Goal: Task Accomplishment & Management: Manage account settings

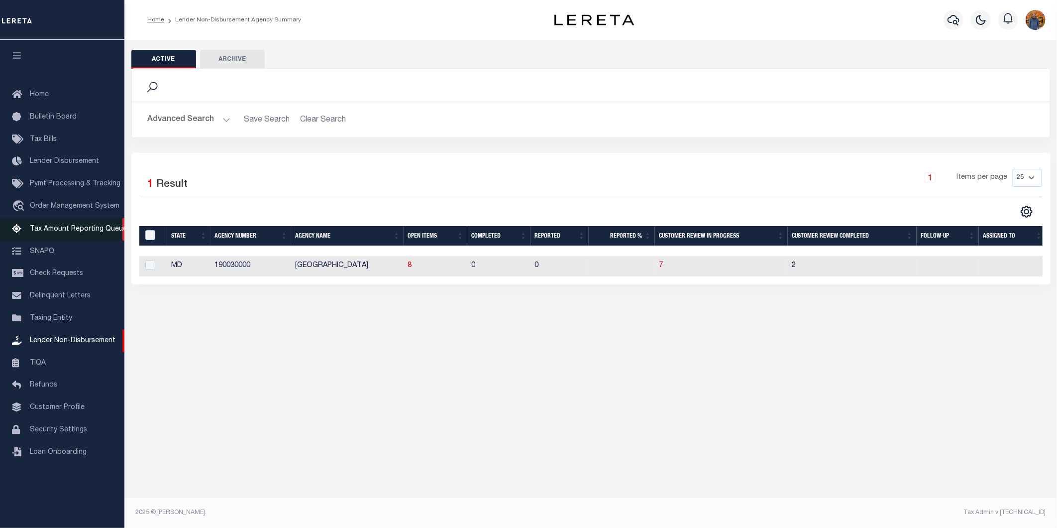
click at [68, 230] on span "Tax Amount Reporting Queue" at bounding box center [78, 228] width 97 height 7
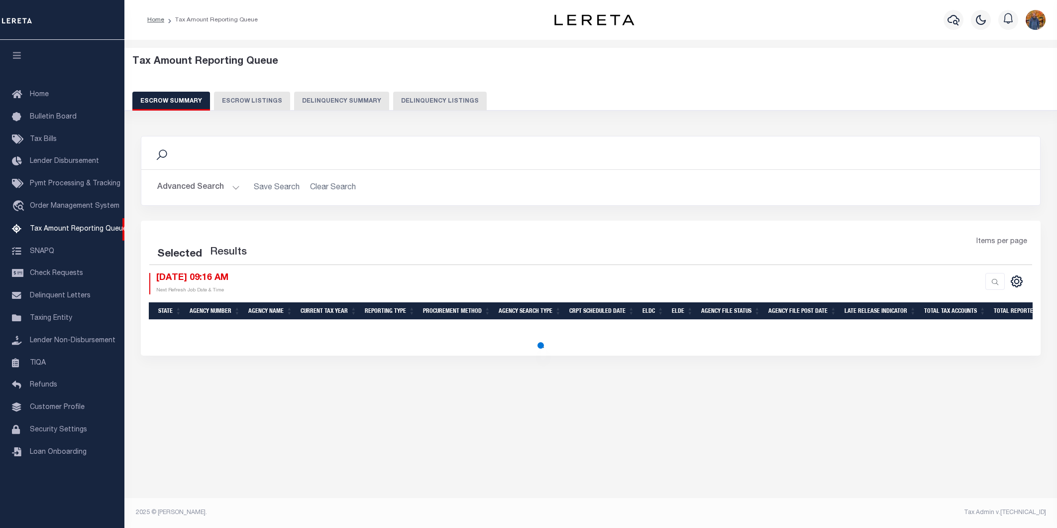
select select "100"
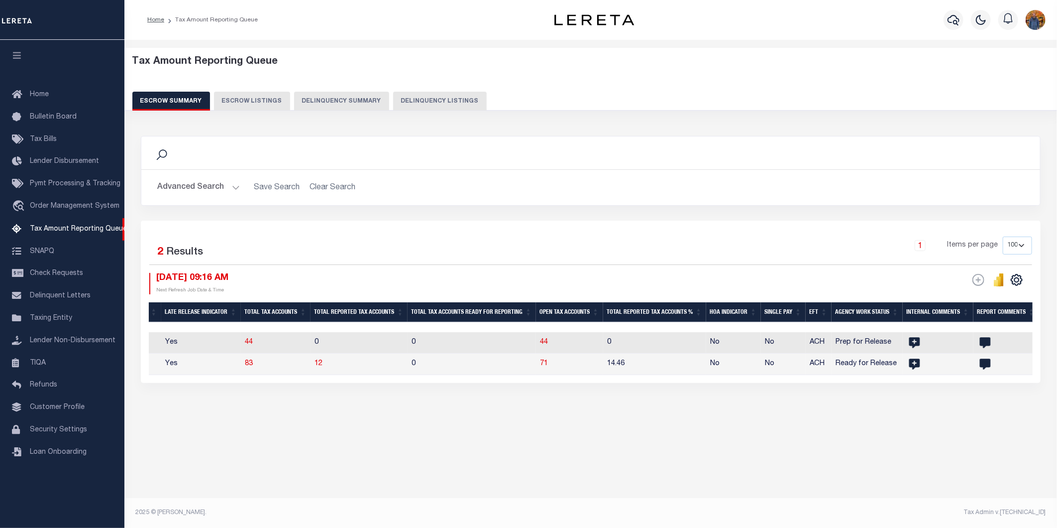
scroll to position [0, 740]
click at [548, 365] on span "71" at bounding box center [545, 363] width 8 height 7
select select "100"
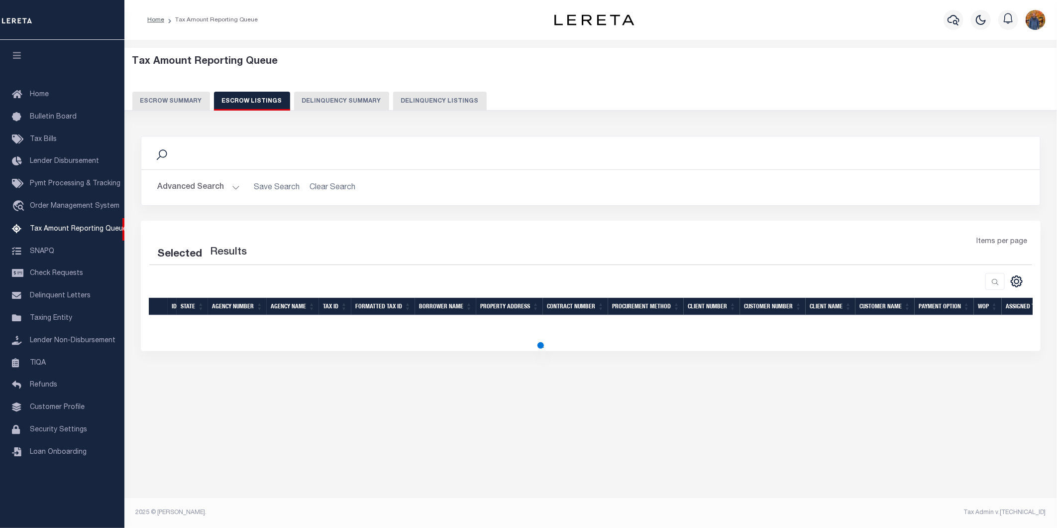
select select "100"
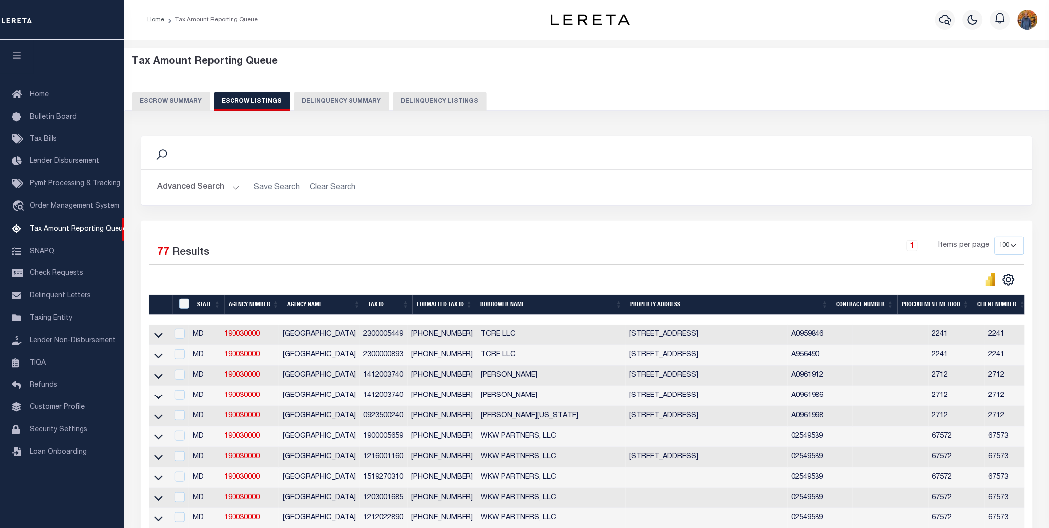
click at [151, 339] on td at bounding box center [158, 335] width 19 height 20
checkbox input "true"
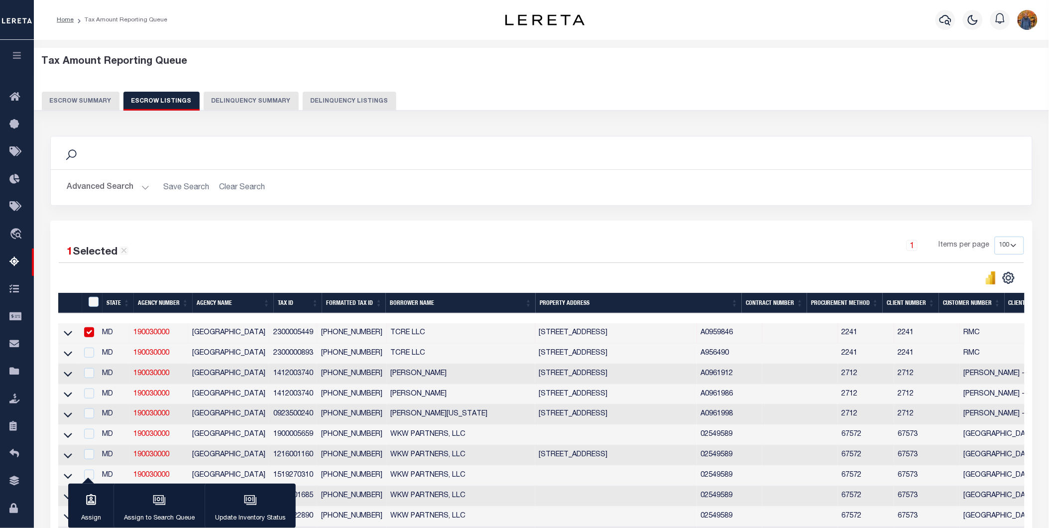
click at [16, 52] on icon "button" at bounding box center [16, 55] width 11 height 9
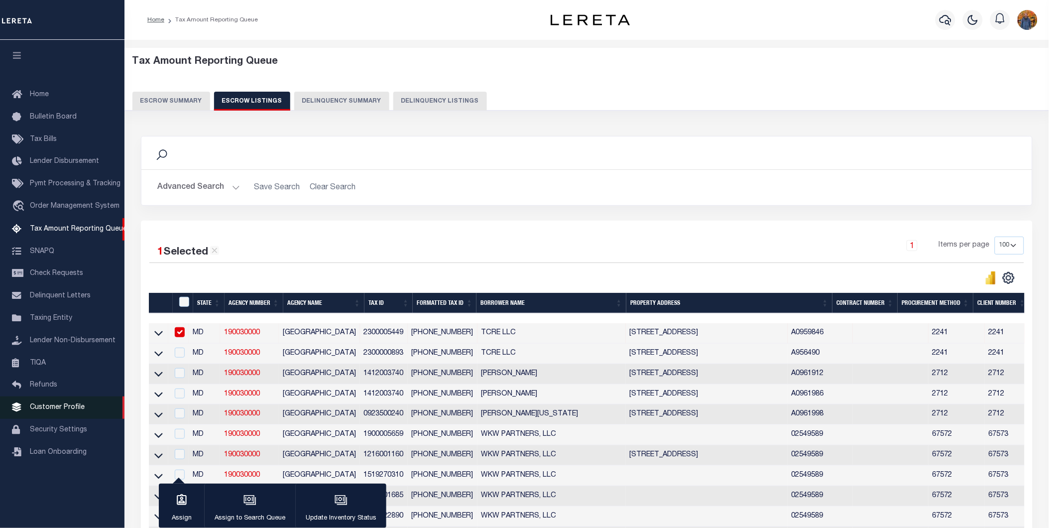
click at [60, 407] on span "Customer Profile" at bounding box center [57, 407] width 55 height 7
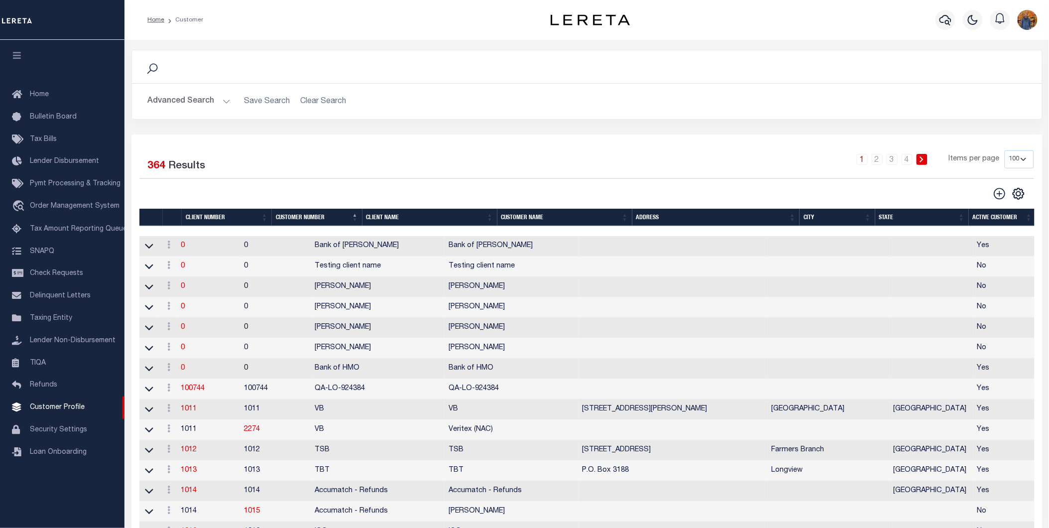
click at [63, 232] on span "Tax Amount Reporting Queue" at bounding box center [78, 228] width 97 height 7
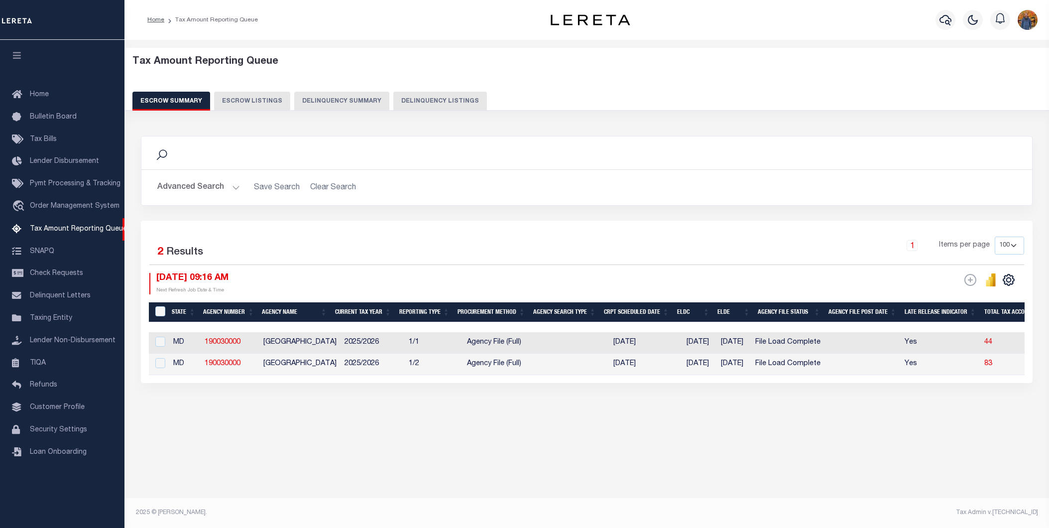
select select "100"
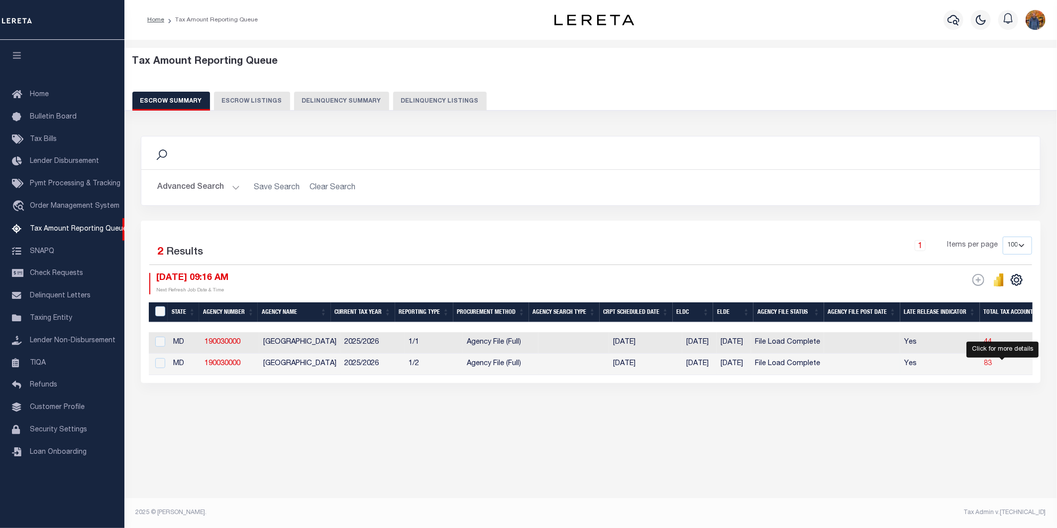
click at [992, 364] on span "83" at bounding box center [988, 363] width 8 height 7
select select "100"
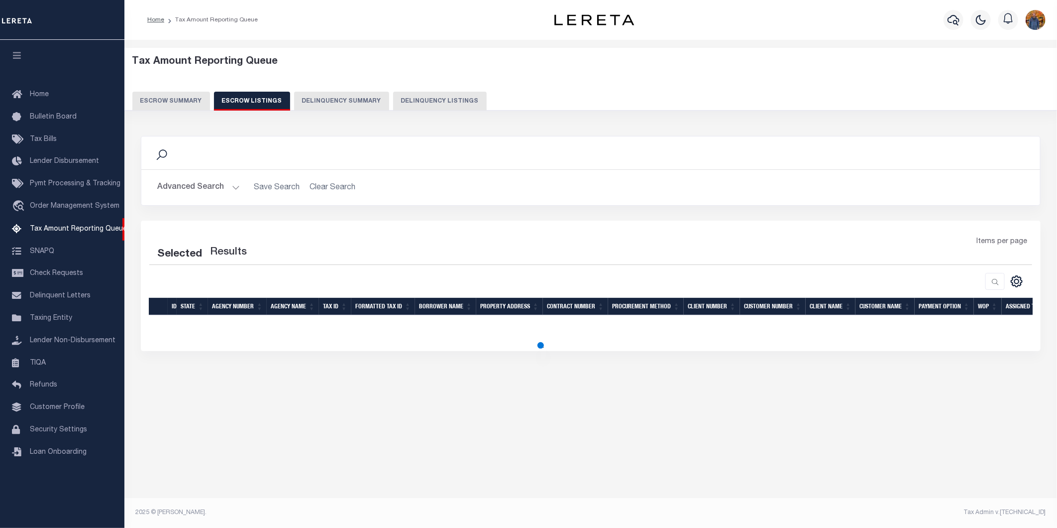
select select "100"
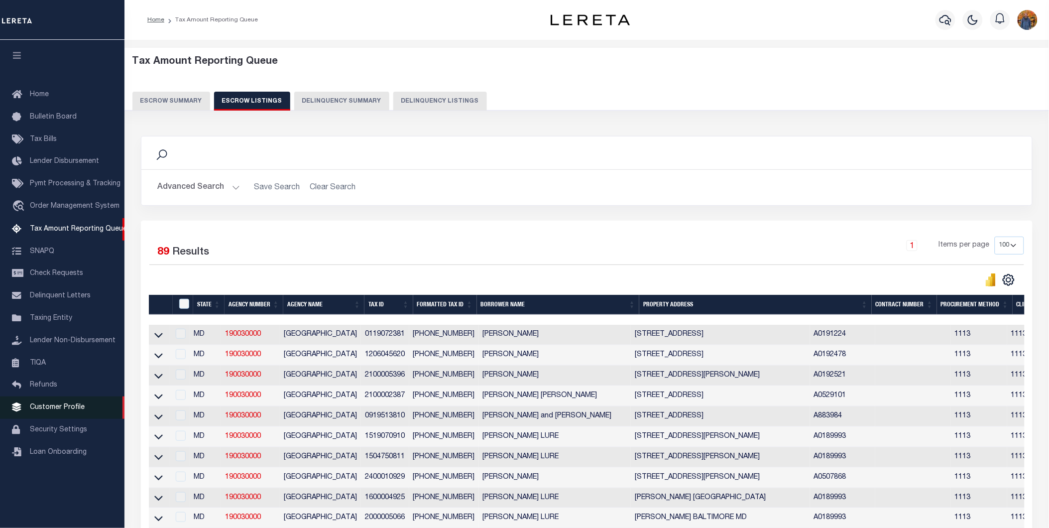
click at [72, 402] on link "Customer Profile" at bounding box center [62, 407] width 124 height 22
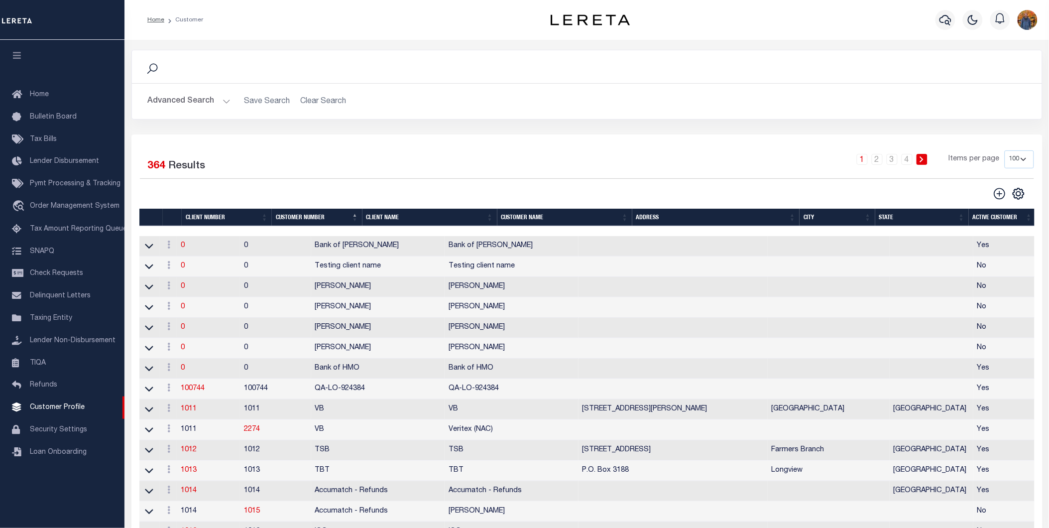
click at [141, 229] on div at bounding box center [587, 231] width 897 height 10
click at [99, 231] on span "Tax Amount Reporting Queue" at bounding box center [78, 228] width 97 height 7
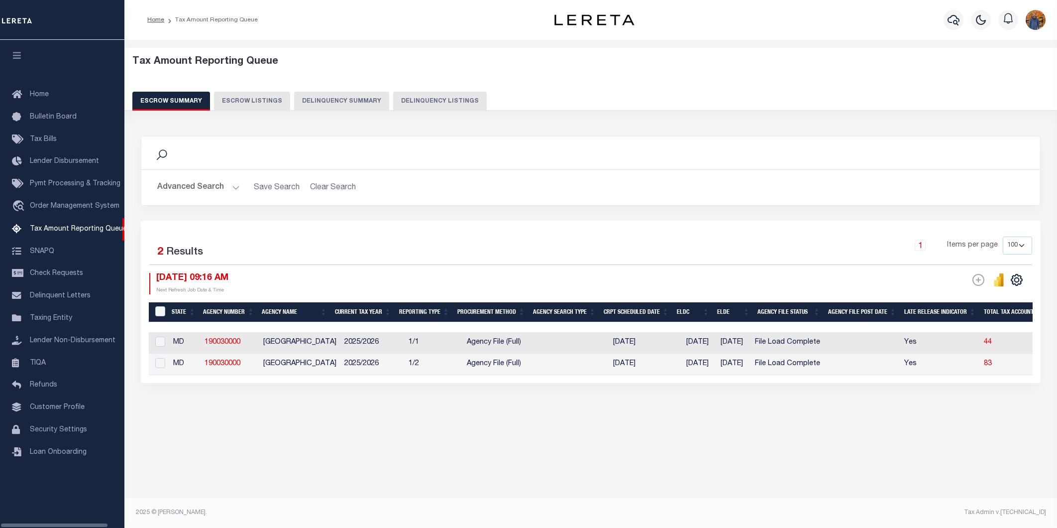
select select "100"
click at [996, 339] on td "44" at bounding box center [1015, 342] width 70 height 21
checkbox input "true"
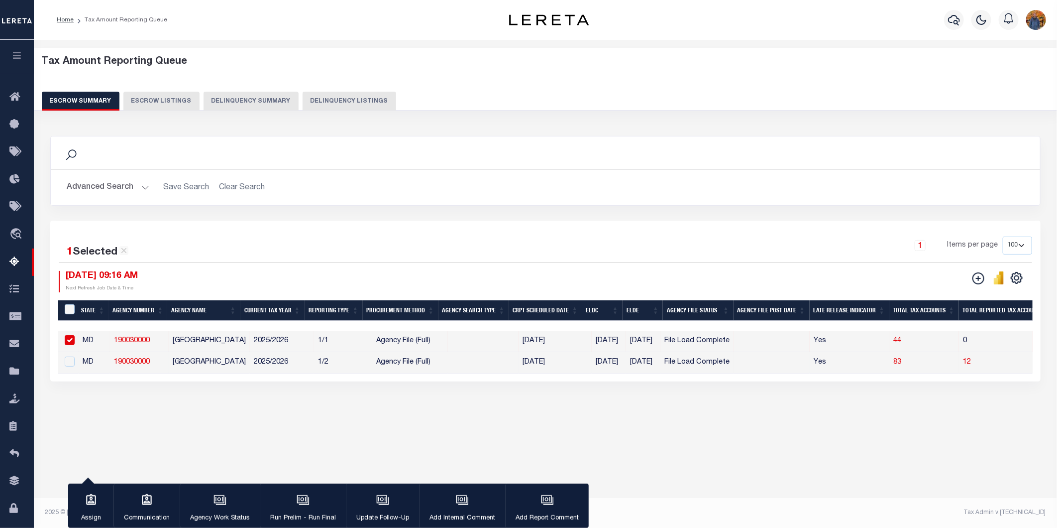
click at [907, 362] on td "83" at bounding box center [924, 362] width 70 height 21
checkbox input "true"
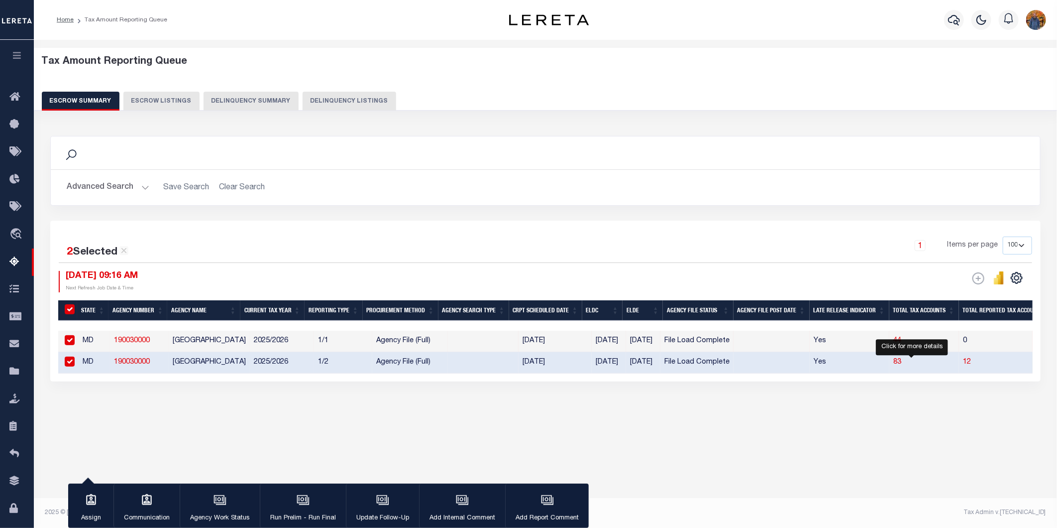
click at [901, 364] on span "83" at bounding box center [897, 361] width 8 height 7
select select "100"
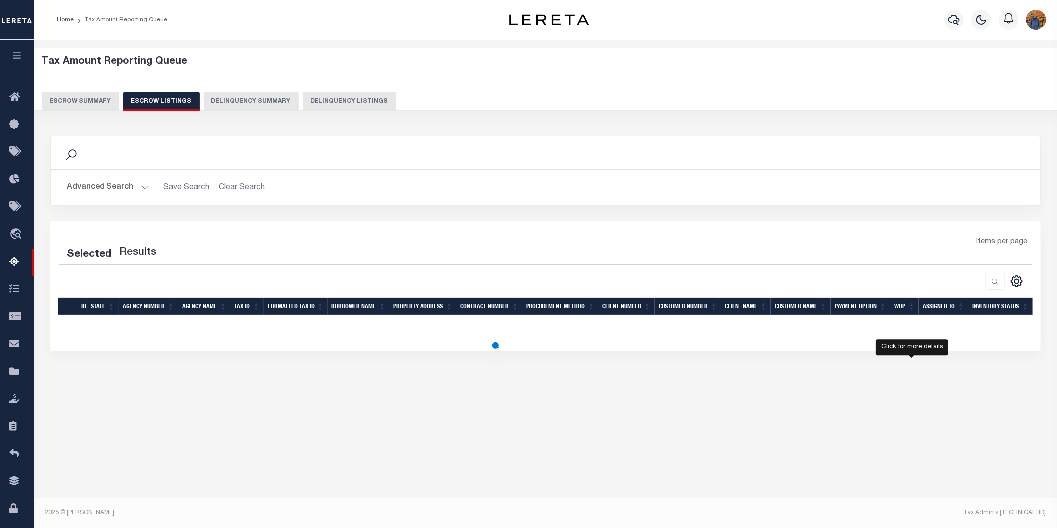
select select "100"
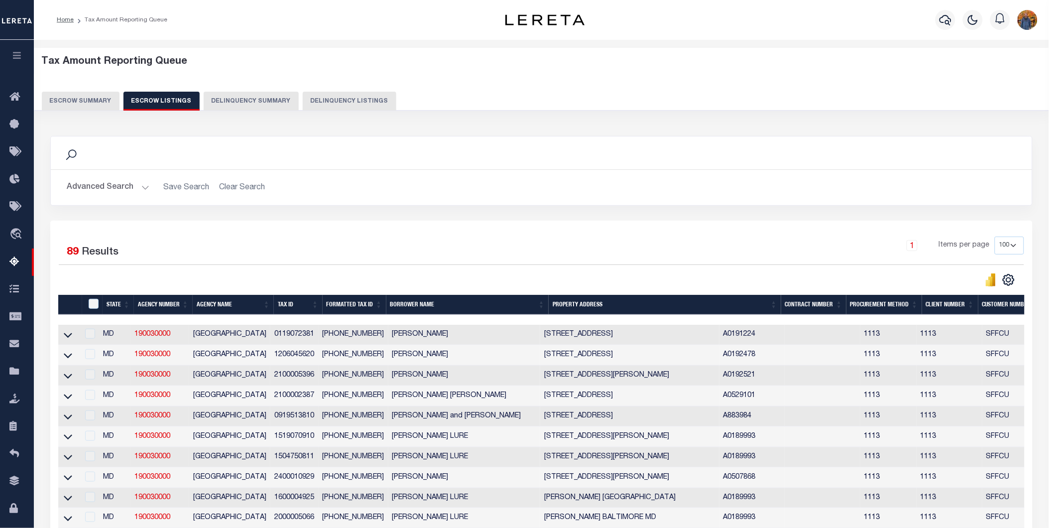
click at [85, 103] on button "Escrow Summary" at bounding box center [81, 101] width 78 height 19
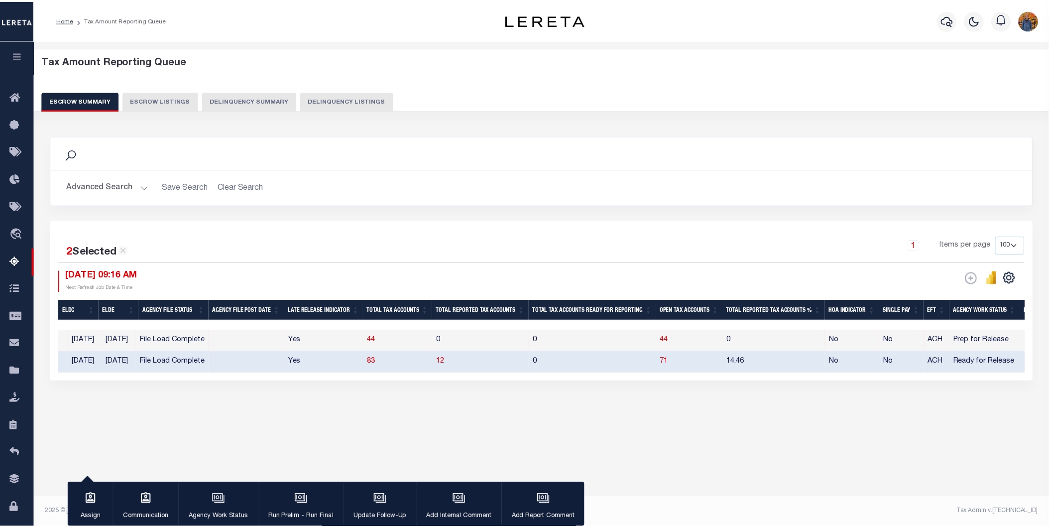
scroll to position [0, 524]
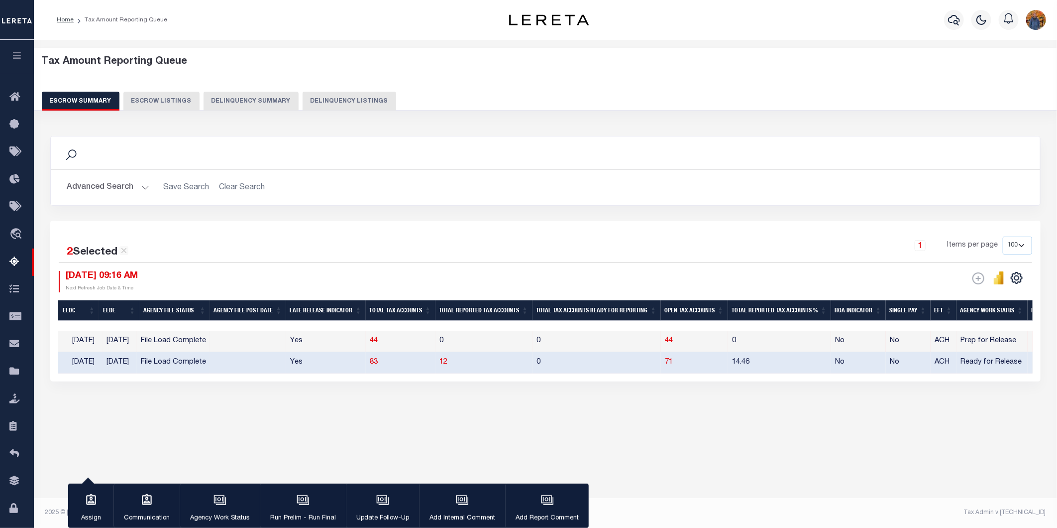
click at [672, 362] on td "71" at bounding box center [694, 362] width 67 height 21
checkbox input "false"
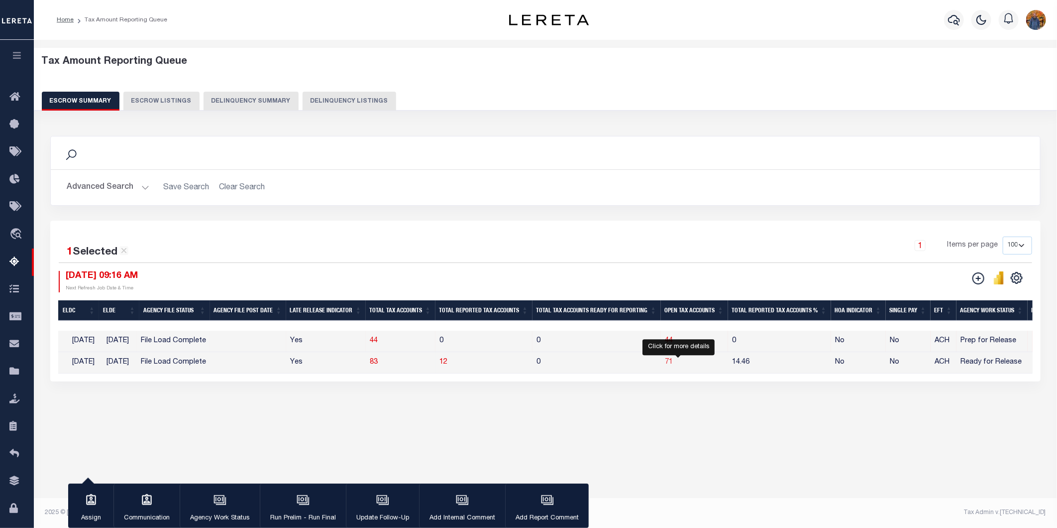
click at [673, 362] on span "71" at bounding box center [669, 361] width 8 height 7
select select "100"
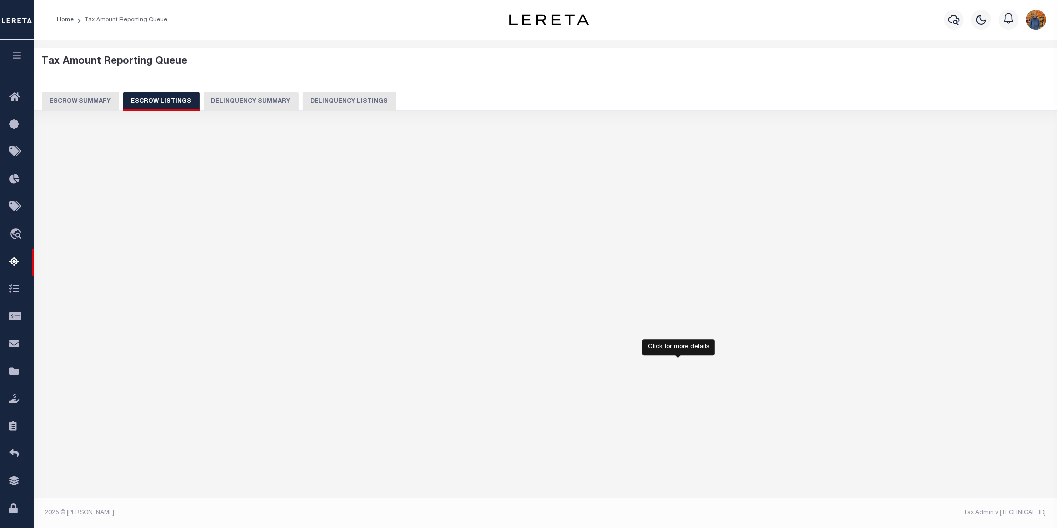
select select "100"
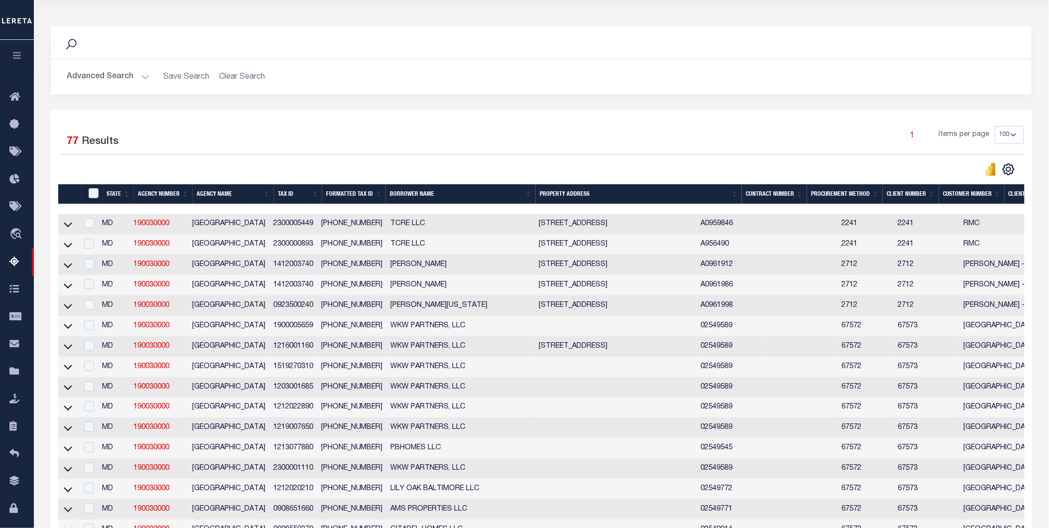
scroll to position [166, 0]
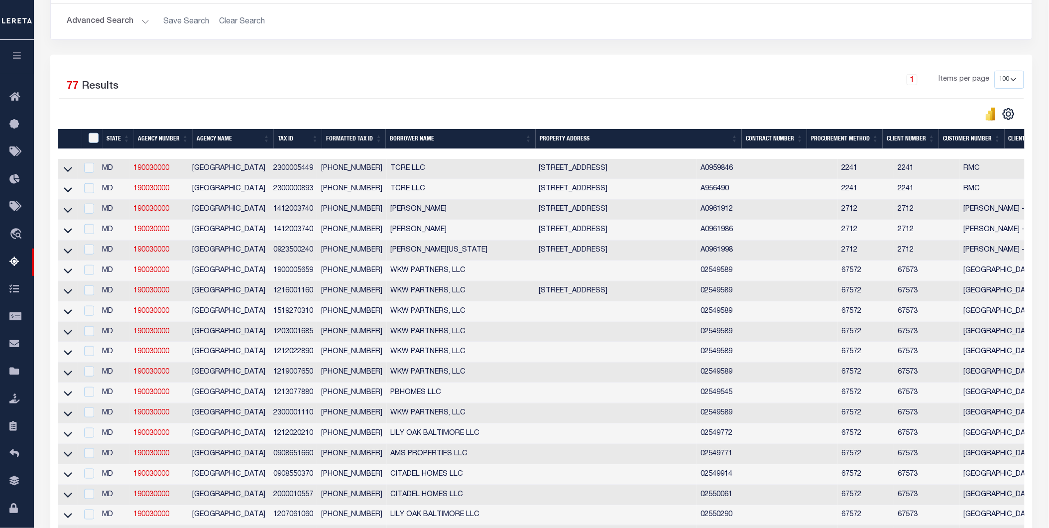
click at [10, 57] on button "button" at bounding box center [17, 57] width 34 height 34
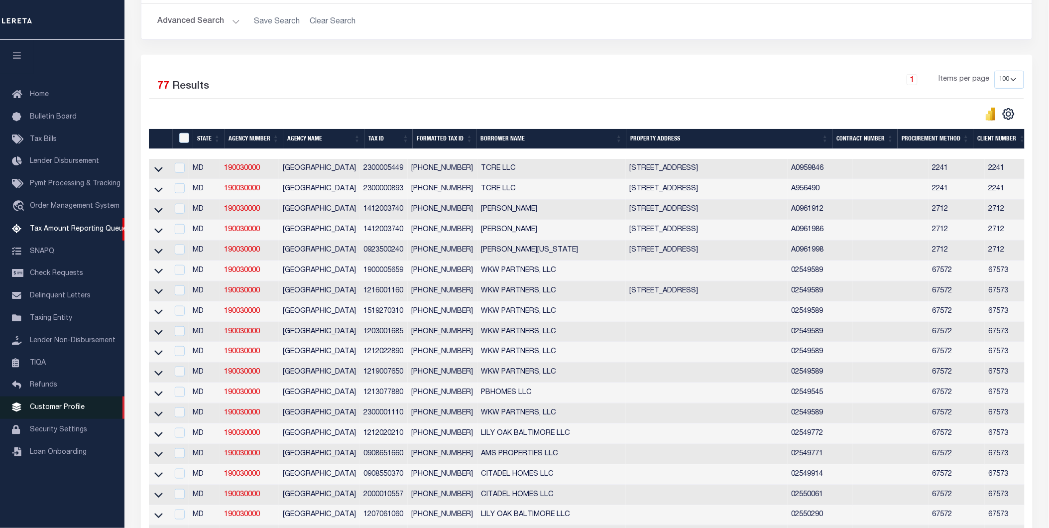
click at [63, 404] on span "Customer Profile" at bounding box center [57, 407] width 55 height 7
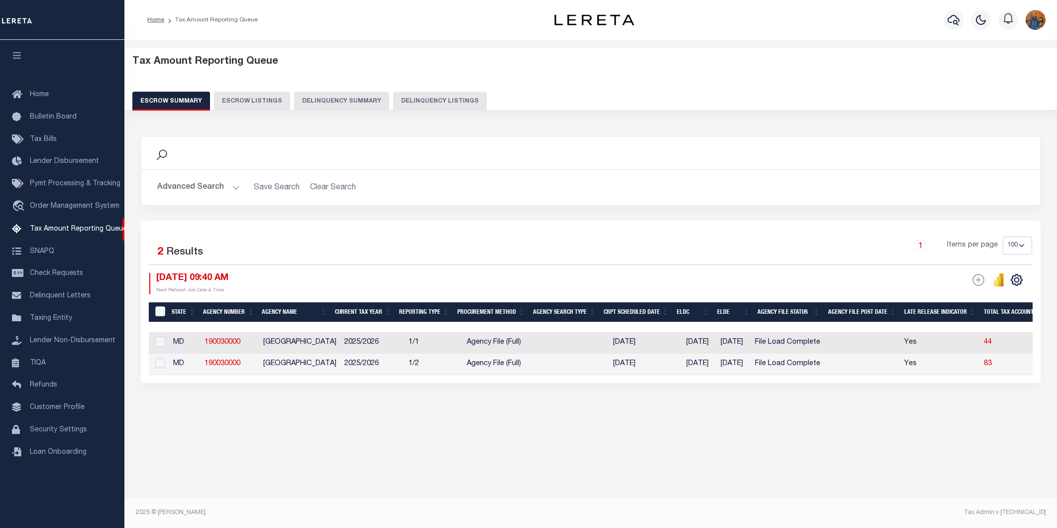
select select "100"
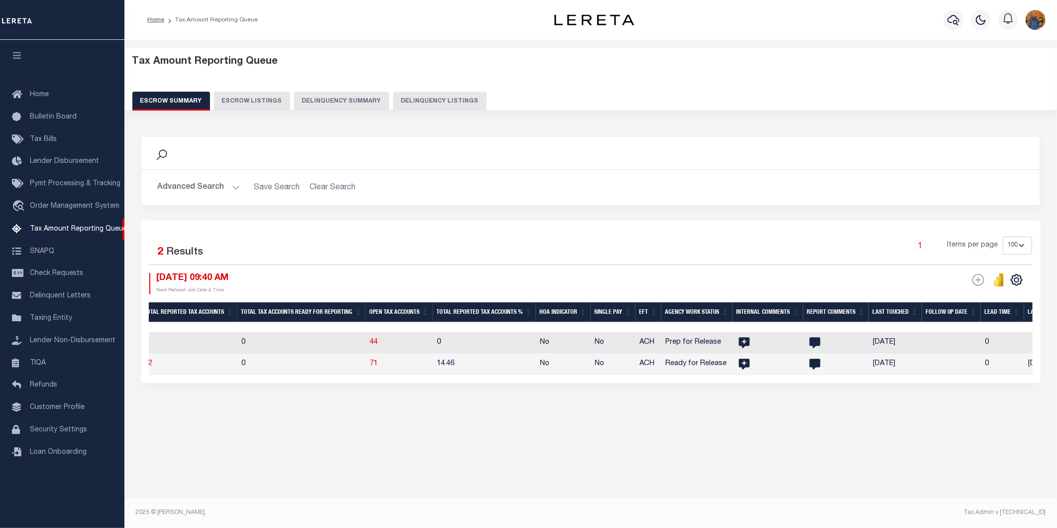
click at [462, 229] on div "Selected 2 Results 1 Items per page 10 25 50 100 500 08/12/2025 09:40 AM ESCROW…" at bounding box center [591, 301] width 900 height 162
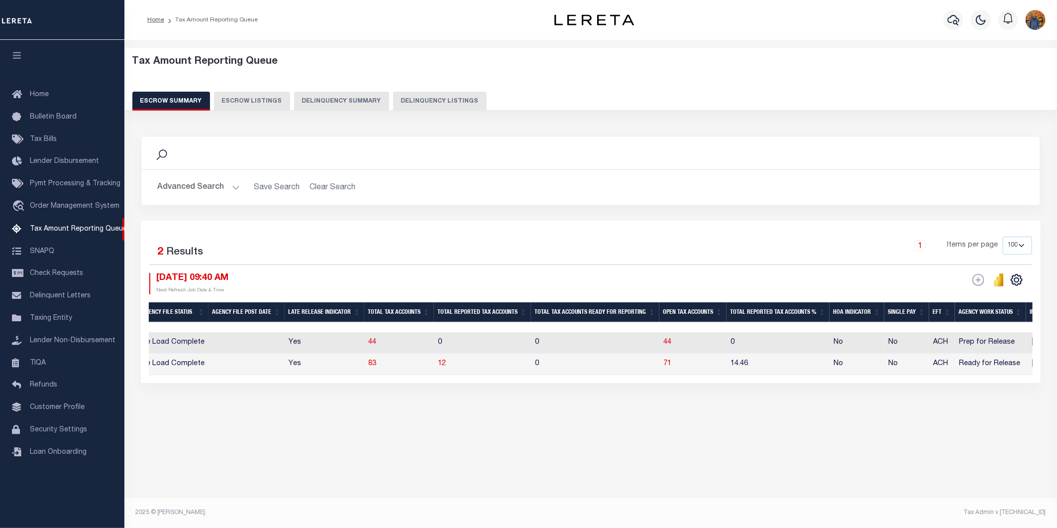
scroll to position [0, 584]
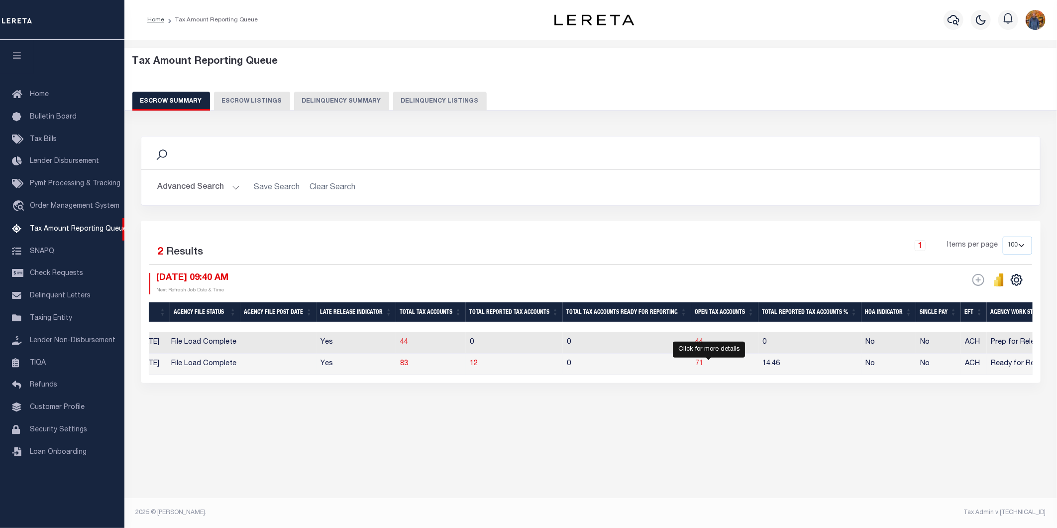
click at [703, 366] on span "71" at bounding box center [699, 363] width 8 height 7
select select "100"
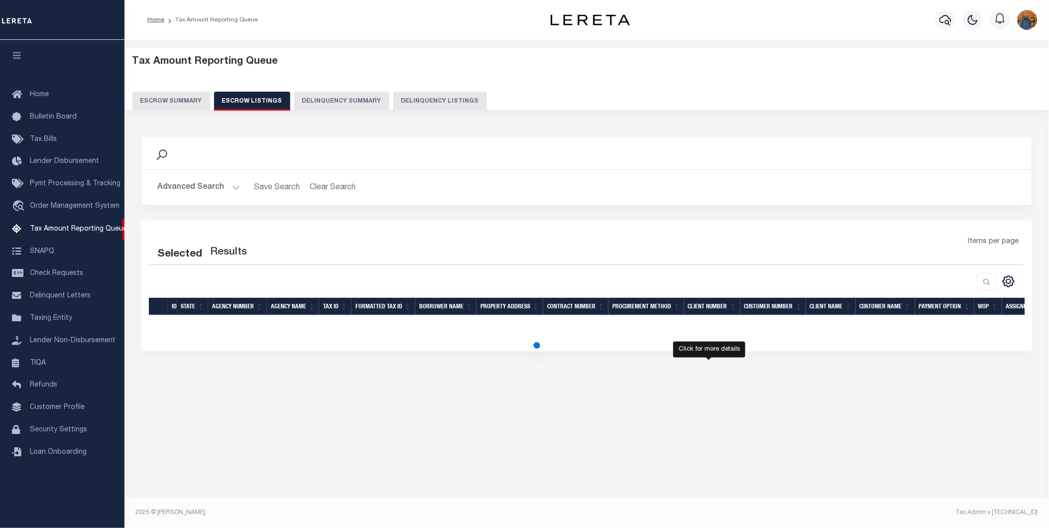
select select "100"
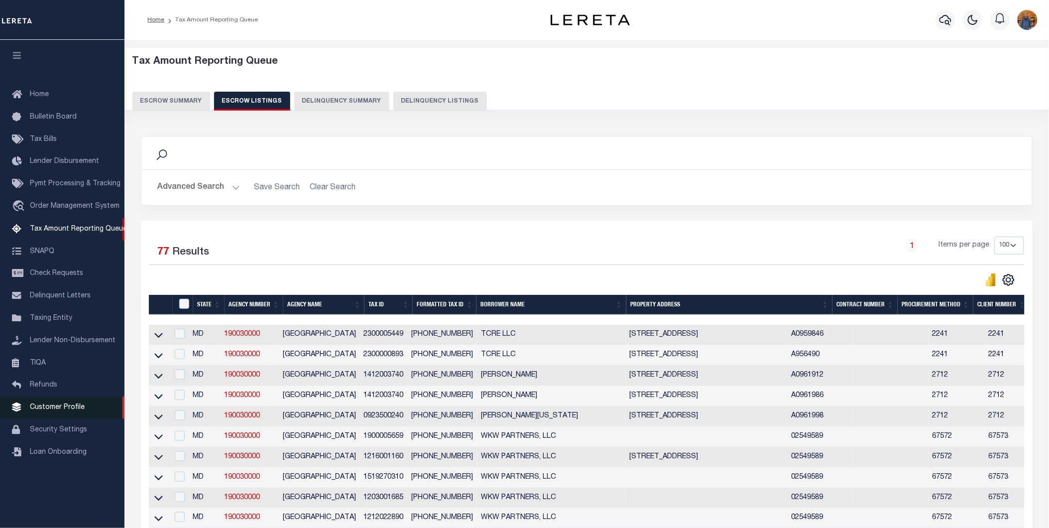
click at [76, 407] on span "Customer Profile" at bounding box center [57, 407] width 55 height 7
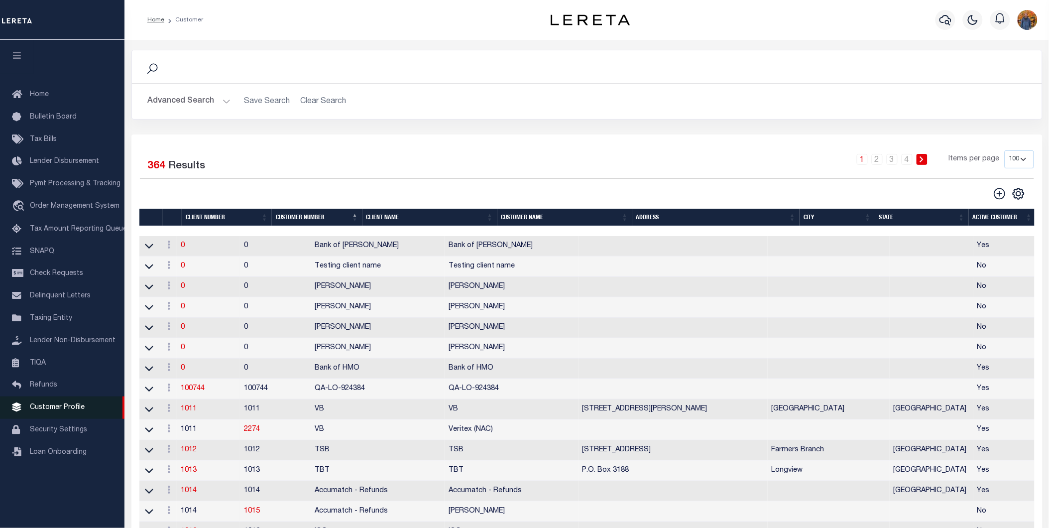
click at [58, 403] on link "Customer Profile" at bounding box center [62, 407] width 124 height 22
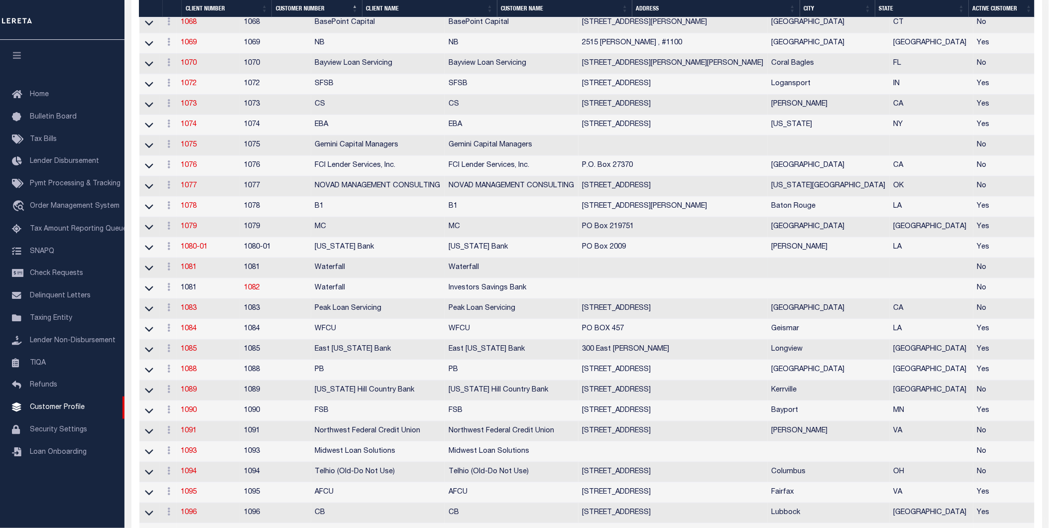
scroll to position [1161, 0]
